Goal: Transaction & Acquisition: Purchase product/service

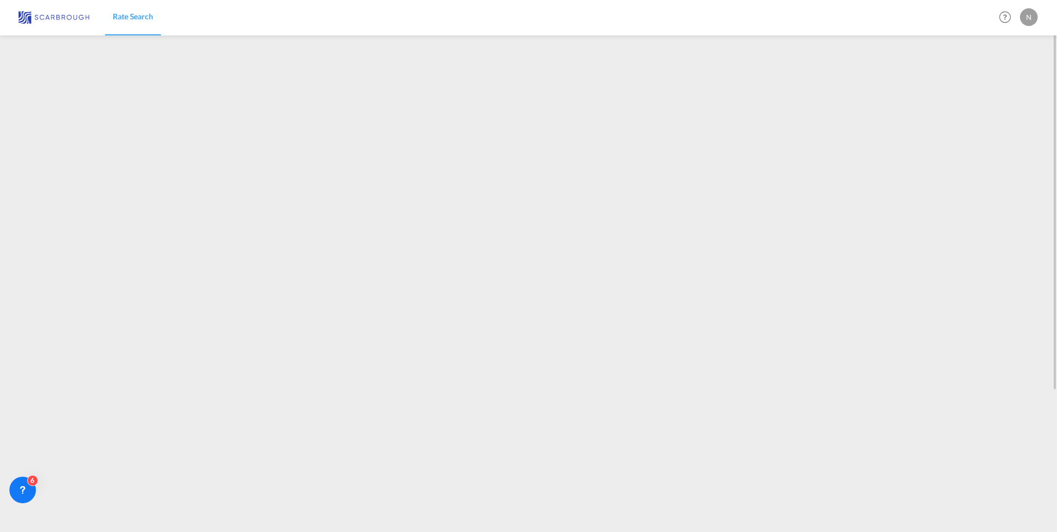
click at [132, 18] on span "Rate Search" at bounding box center [133, 16] width 40 height 9
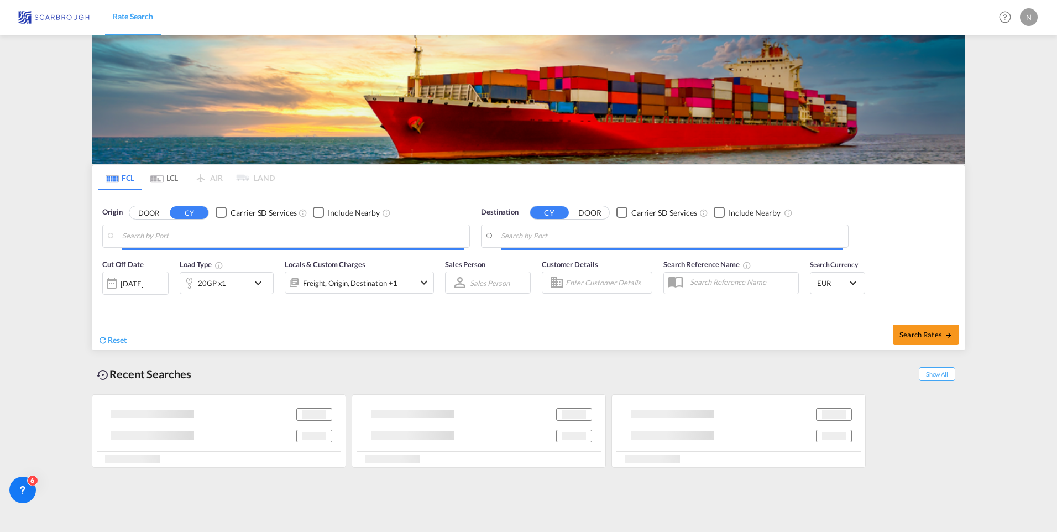
type input "[GEOGRAPHIC_DATA], BEANR"
type input "[GEOGRAPHIC_DATA], [GEOGRAPHIC_DATA]"
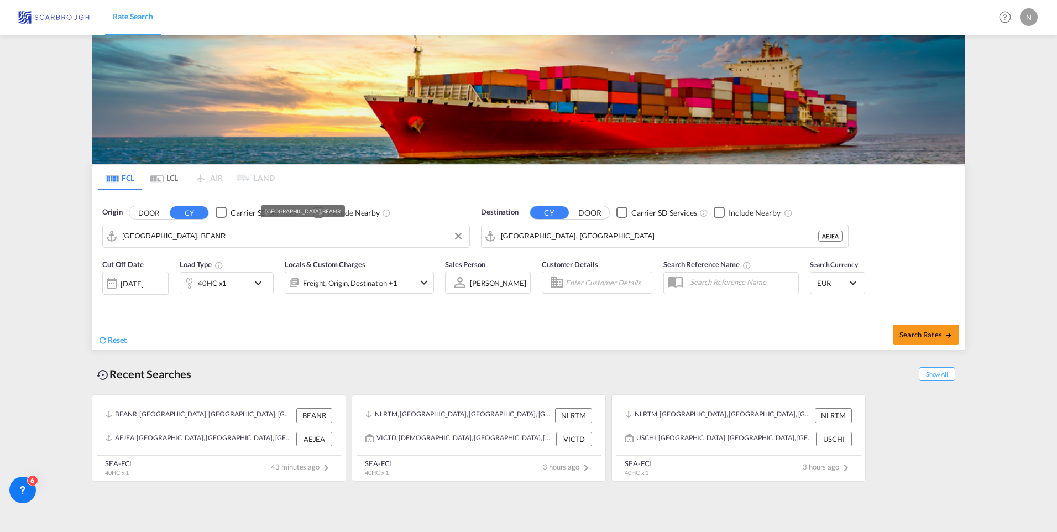
click at [200, 234] on input "[GEOGRAPHIC_DATA], BEANR" at bounding box center [293, 236] width 342 height 17
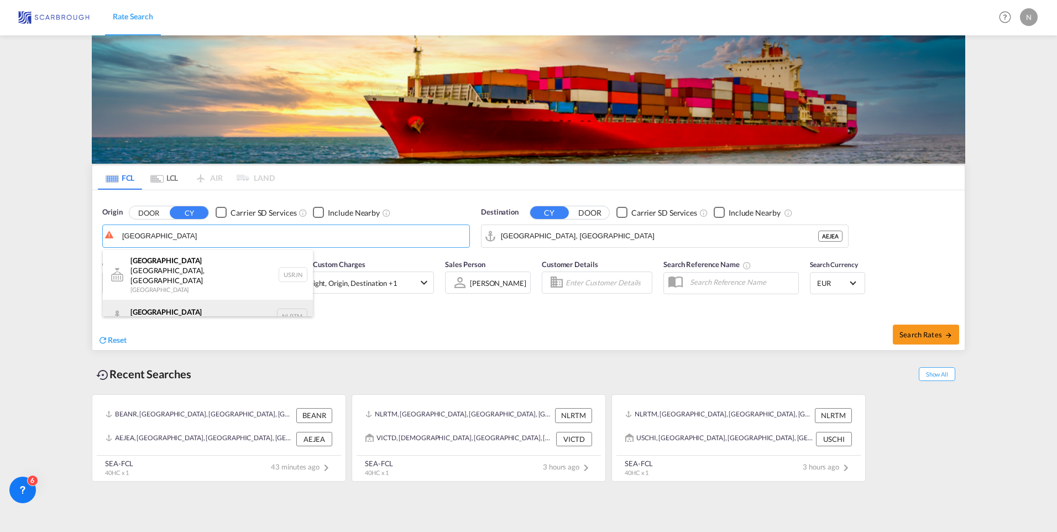
click at [140, 300] on div "[GEOGRAPHIC_DATA] [GEOGRAPHIC_DATA] NLRTM" at bounding box center [208, 316] width 210 height 33
type input "[GEOGRAPHIC_DATA], NLRTM"
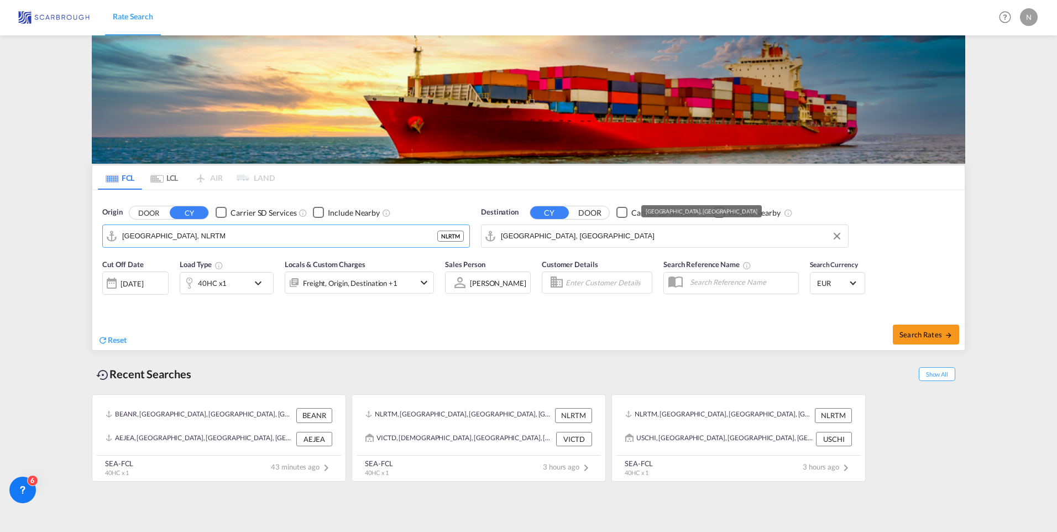
click at [584, 232] on input "[GEOGRAPHIC_DATA], [GEOGRAPHIC_DATA]" at bounding box center [672, 236] width 342 height 17
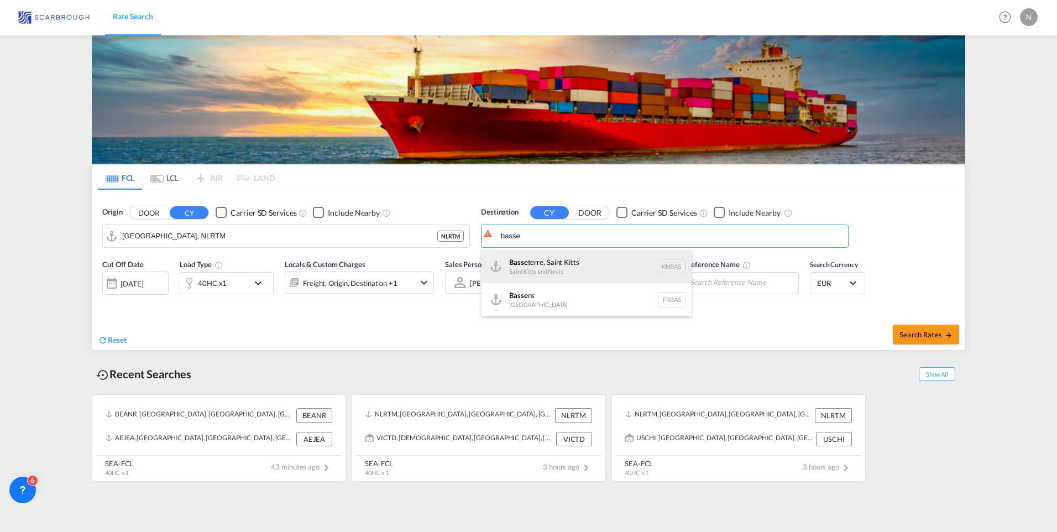
click at [551, 260] on div "[GEOGRAPHIC_DATA], [GEOGRAPHIC_DATA] KNBAS" at bounding box center [587, 266] width 210 height 33
type input "Basseterre, [GEOGRAPHIC_DATA], [GEOGRAPHIC_DATA]"
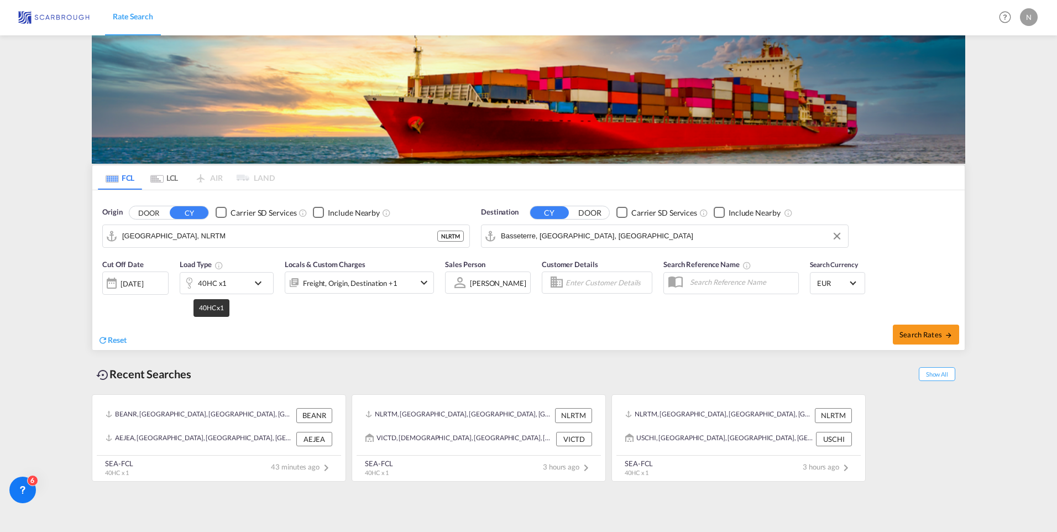
click at [216, 289] on div "40HC x1" at bounding box center [212, 282] width 29 height 15
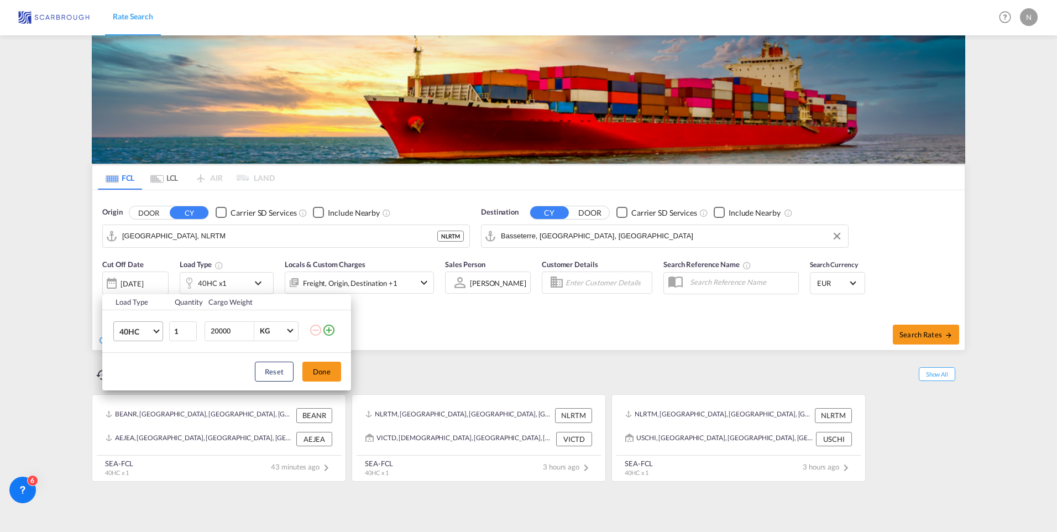
click at [135, 327] on span "40HC" at bounding box center [135, 331] width 32 height 11
click at [133, 276] on div "20GP" at bounding box center [128, 278] width 19 height 11
drag, startPoint x: 324, startPoint y: 371, endPoint x: 326, endPoint y: 362, distance: 9.7
click at [324, 371] on button "Done" at bounding box center [321, 372] width 39 height 20
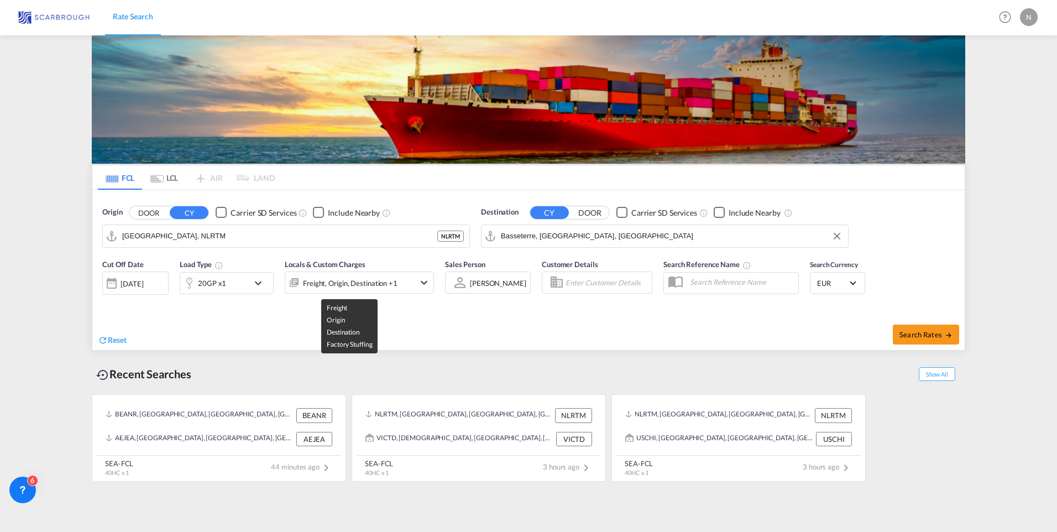
click at [343, 283] on div "Freight, Origin, Destination +1" at bounding box center [350, 282] width 95 height 15
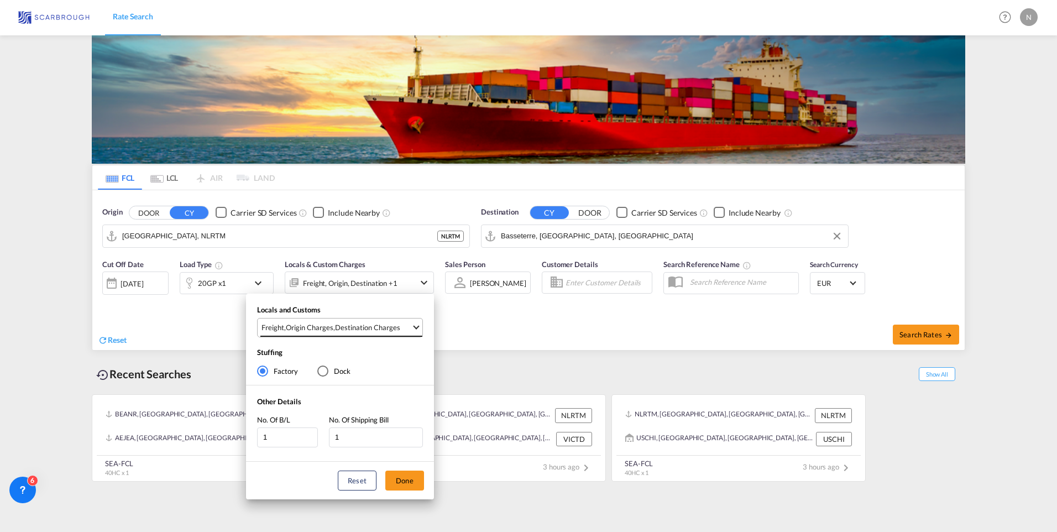
click at [343, 331] on div "Destination Charges" at bounding box center [367, 327] width 65 height 10
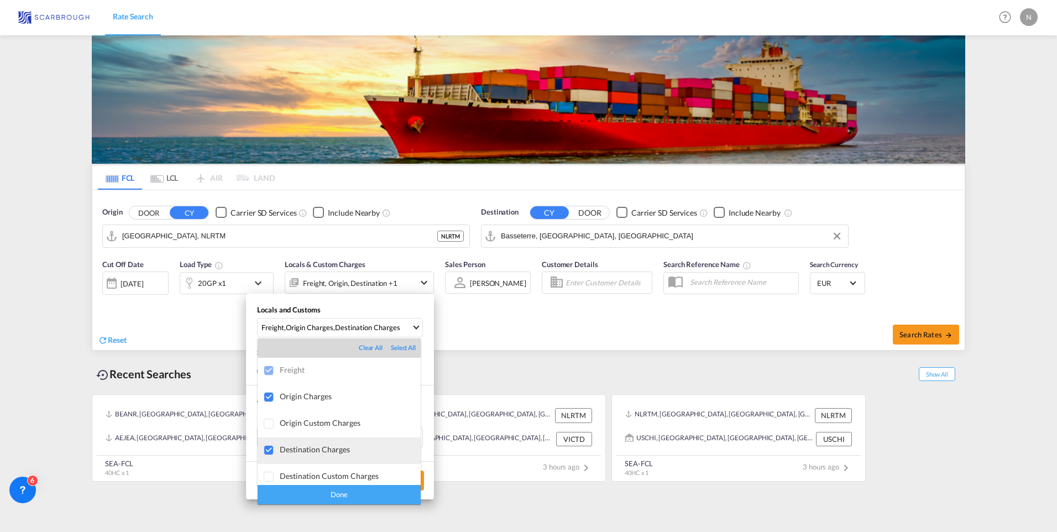
click at [269, 445] on div at bounding box center [269, 450] width 11 height 11
click at [296, 495] on div "Done" at bounding box center [339, 494] width 163 height 19
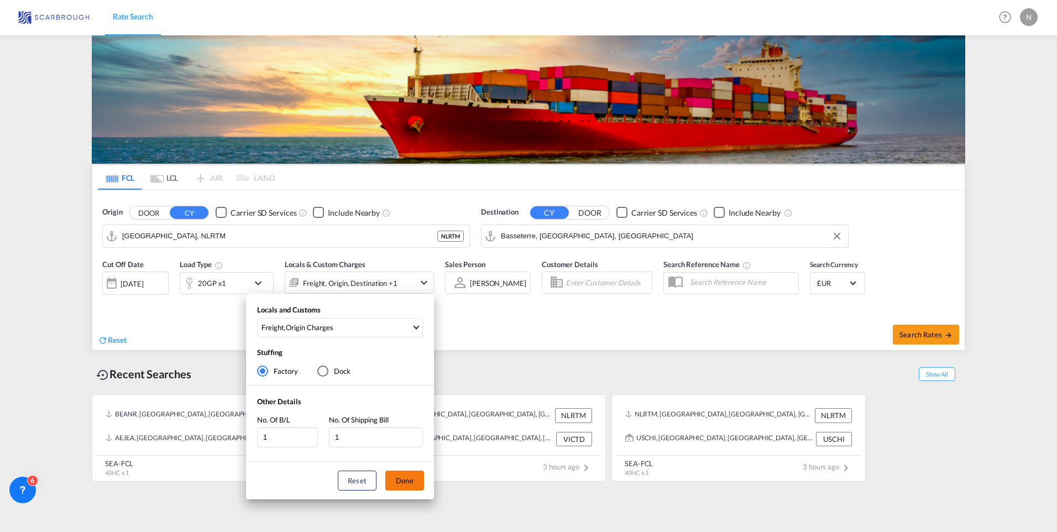
click at [392, 475] on button "Done" at bounding box center [404, 481] width 39 height 20
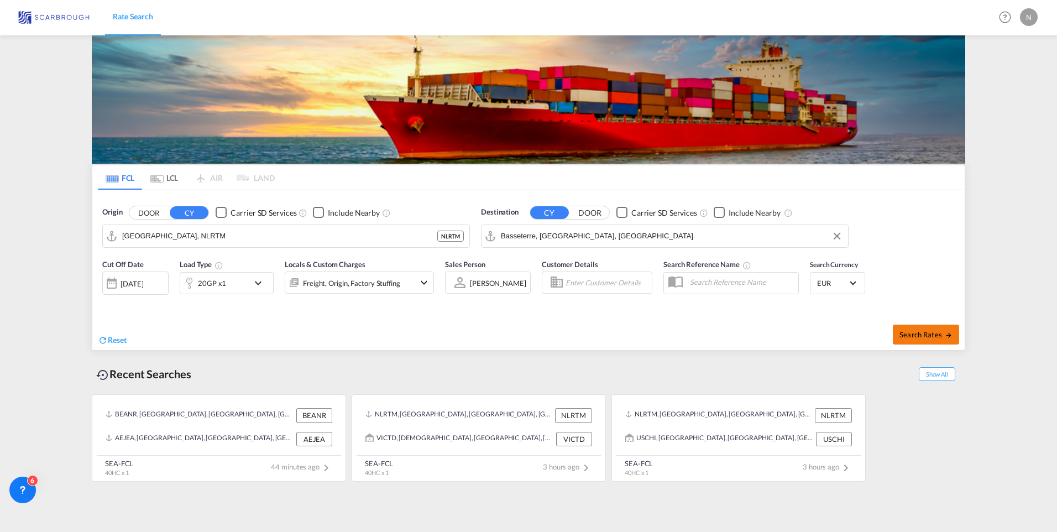
click at [938, 334] on span "Search Rates" at bounding box center [926, 334] width 53 height 9
type input "NLRTM to KNBAS / [DATE]"
